Goal: Transaction & Acquisition: Purchase product/service

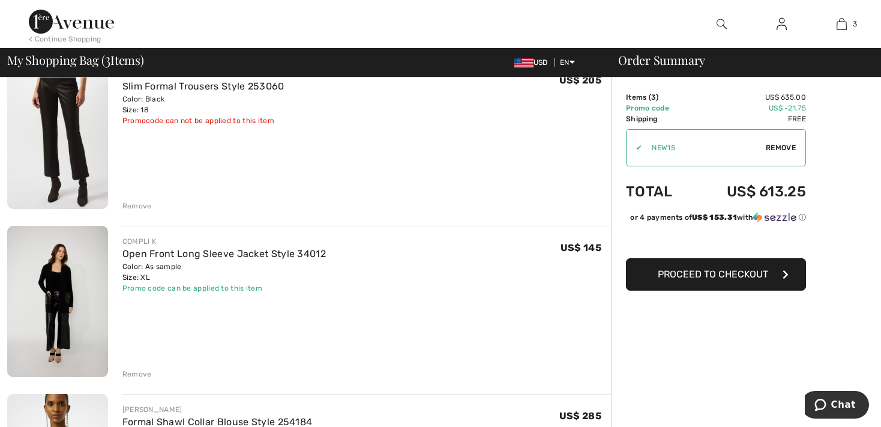
scroll to position [52, 0]
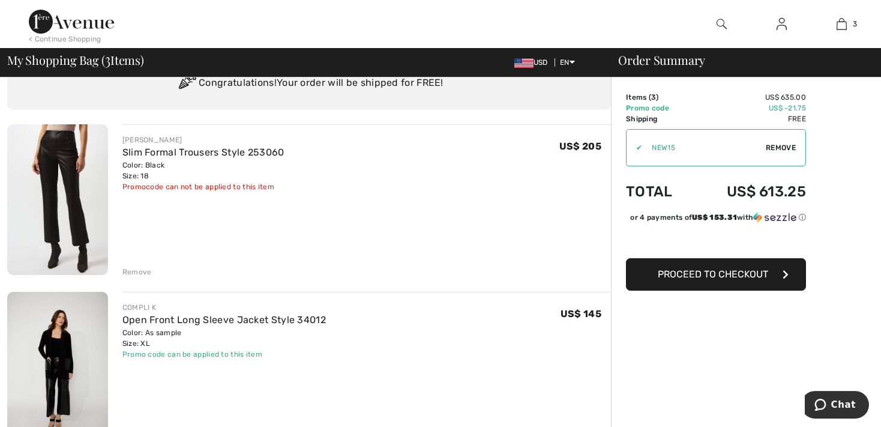
click at [128, 276] on div "Remove" at bounding box center [136, 272] width 29 height 11
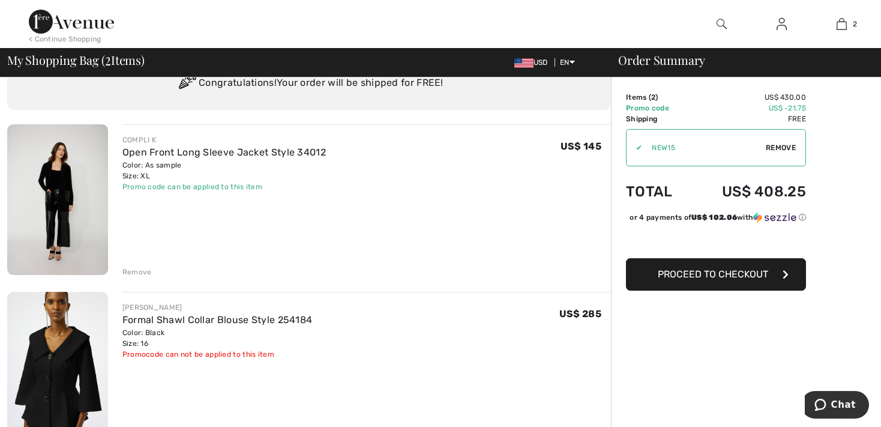
click at [706, 279] on span "Proceed to Checkout" at bounding box center [713, 273] width 110 height 11
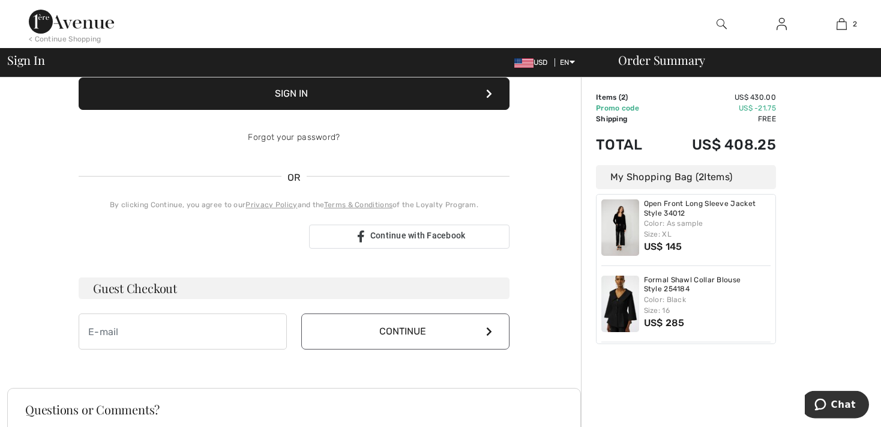
scroll to position [181, 0]
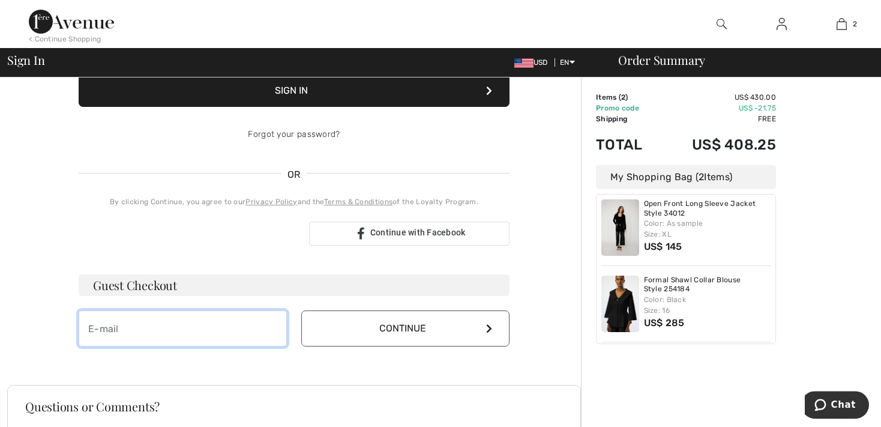
click at [250, 330] on input "email" at bounding box center [183, 328] width 208 height 36
type input "pkerr@victoria.om"
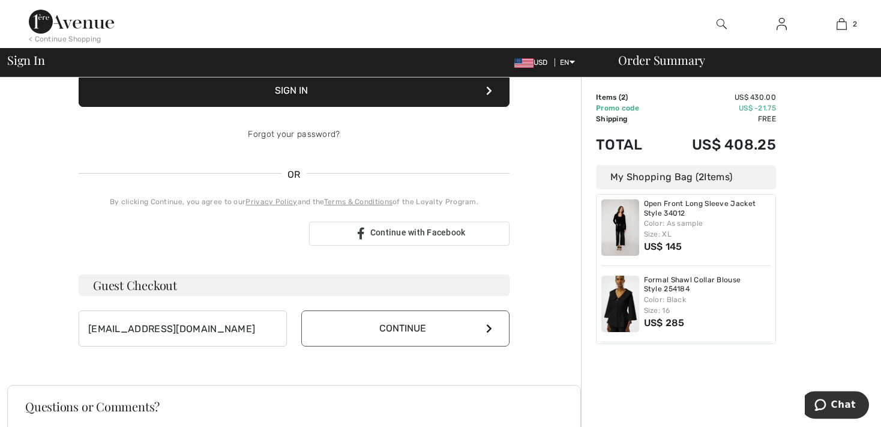
click at [428, 328] on button "Continue" at bounding box center [405, 328] width 208 height 36
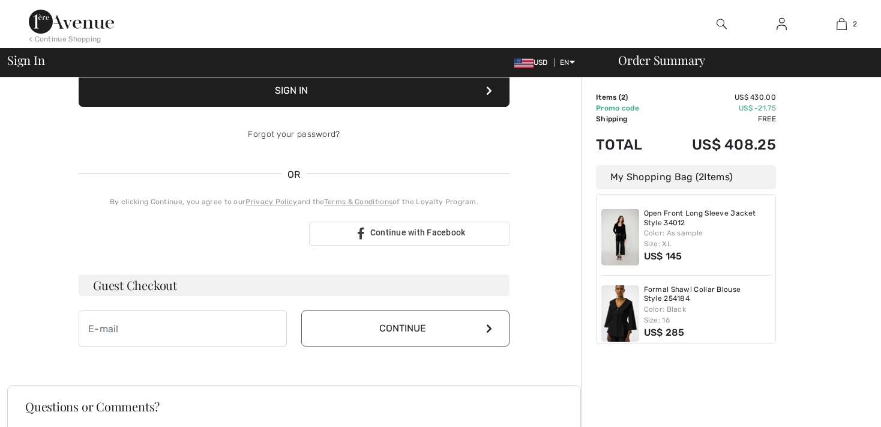
scroll to position [181, 0]
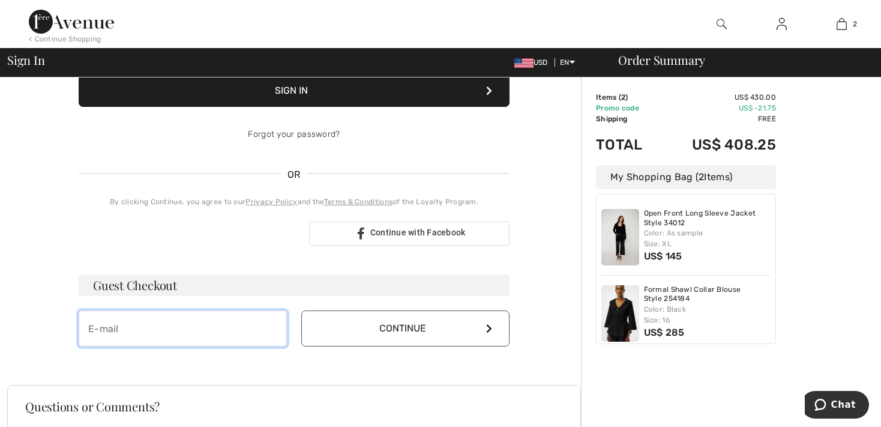
click at [148, 335] on input "email" at bounding box center [183, 328] width 208 height 36
type input "pkerr@victoria.com"
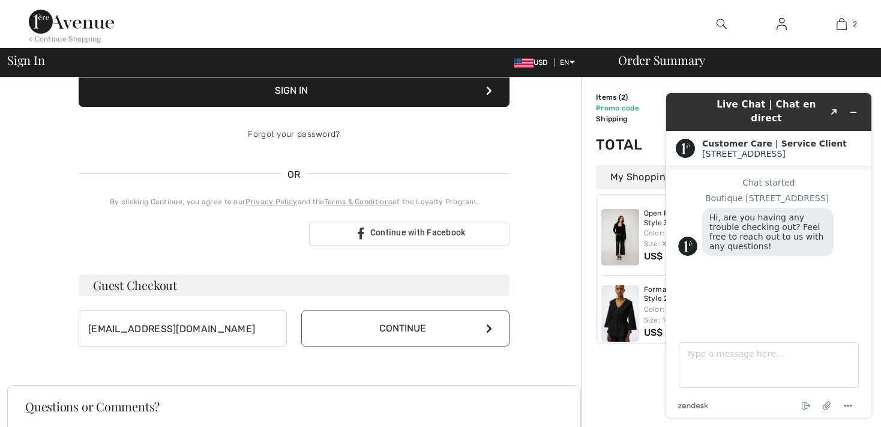
scroll to position [0, 0]
click at [472, 330] on button "Continue" at bounding box center [405, 328] width 208 height 36
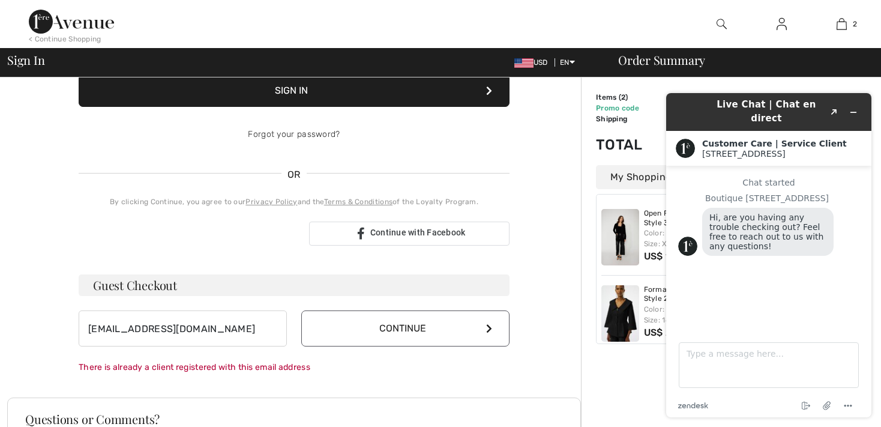
click at [472, 330] on button "Continue" at bounding box center [405, 328] width 208 height 36
click at [851, 112] on icon "Minimize widget" at bounding box center [853, 112] width 5 height 0
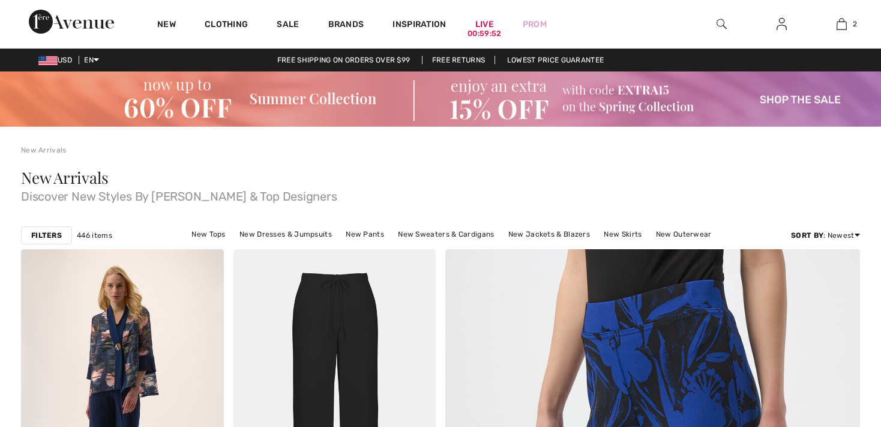
scroll to position [3809, 0]
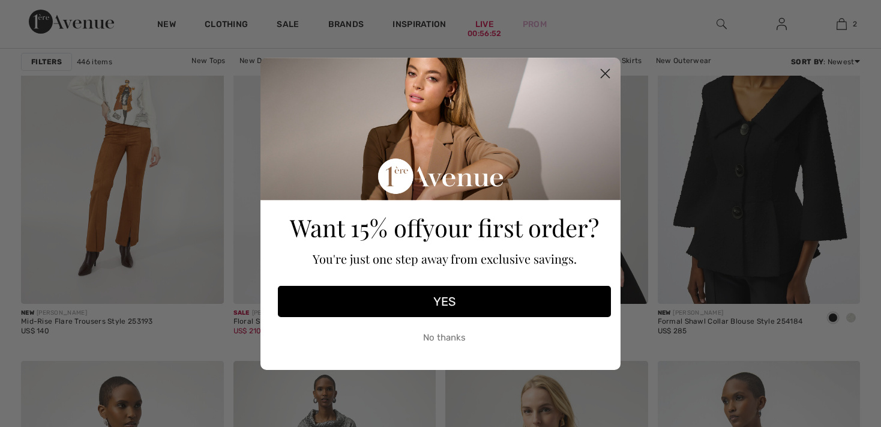
click at [501, 336] on button "No thanks" at bounding box center [444, 338] width 333 height 30
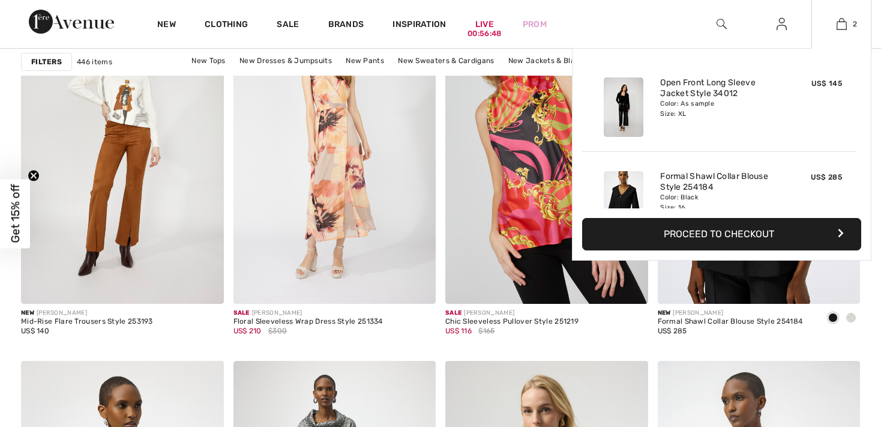
click at [778, 234] on button "Proceed to Checkout" at bounding box center [721, 234] width 279 height 32
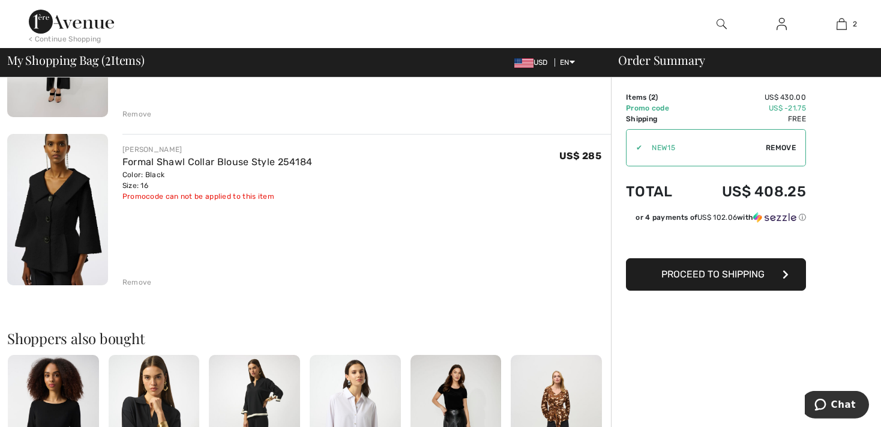
scroll to position [211, 0]
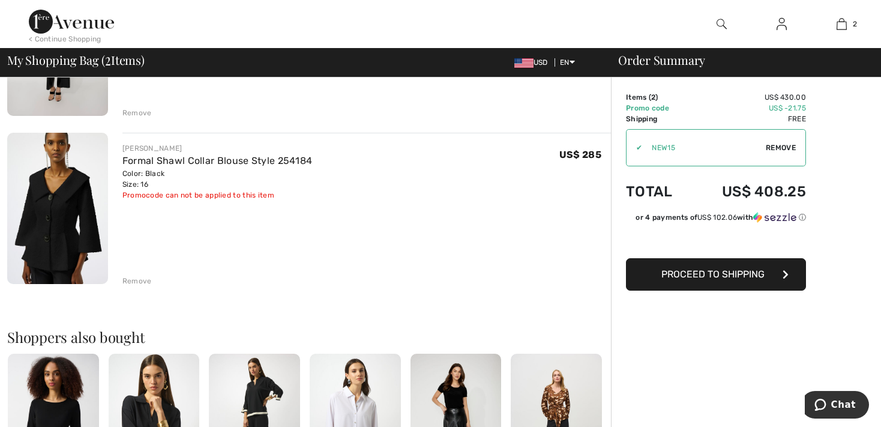
click at [739, 272] on span "Proceed to Shipping" at bounding box center [713, 273] width 103 height 11
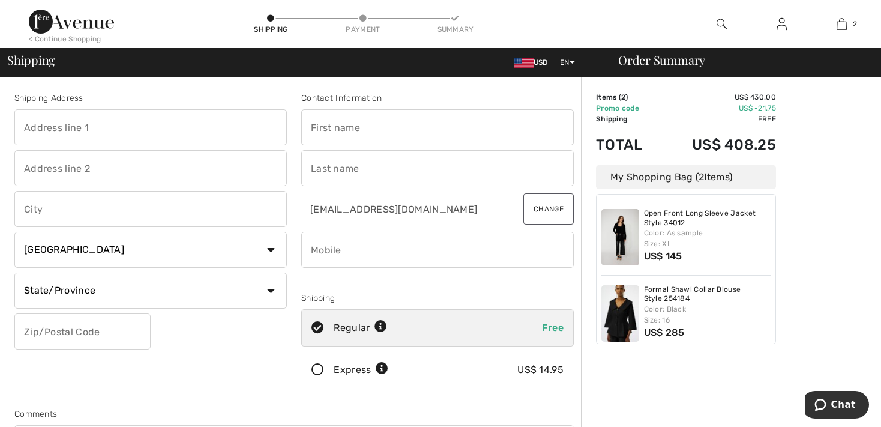
click at [135, 130] on input "text" at bounding box center [150, 127] width 273 height 36
type input "[STREET_ADDRESS] - Victoria's Secret"
